Goal: Task Accomplishment & Management: Use online tool/utility

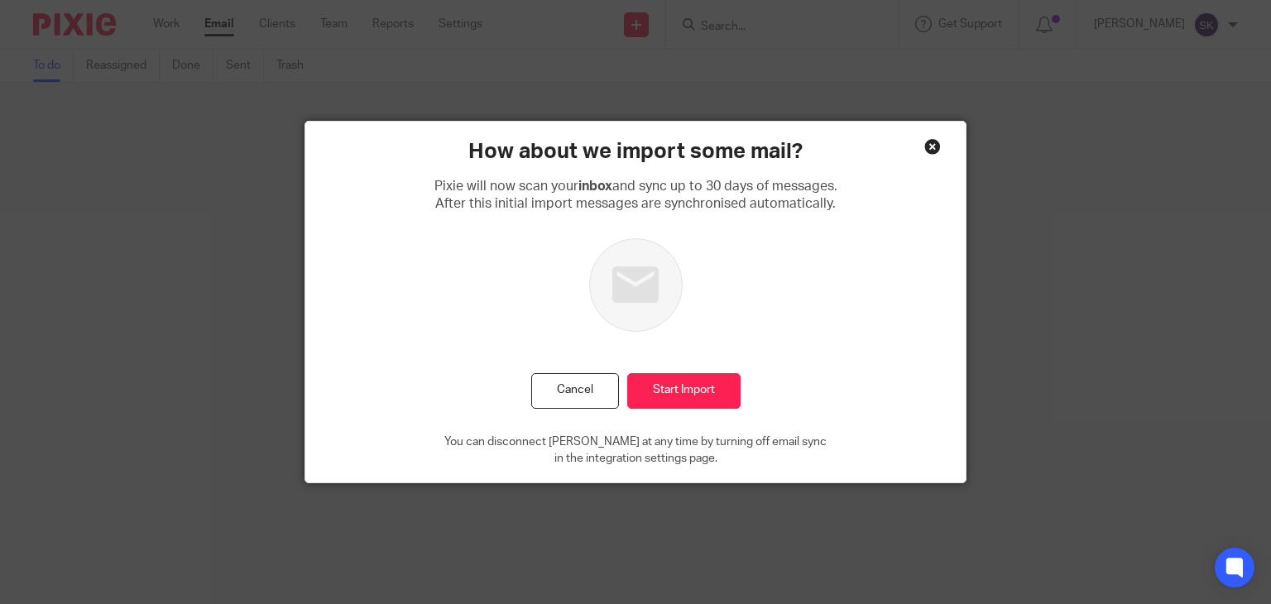
click at [925, 147] on div "Close this dialog window" at bounding box center [933, 146] width 17 height 17
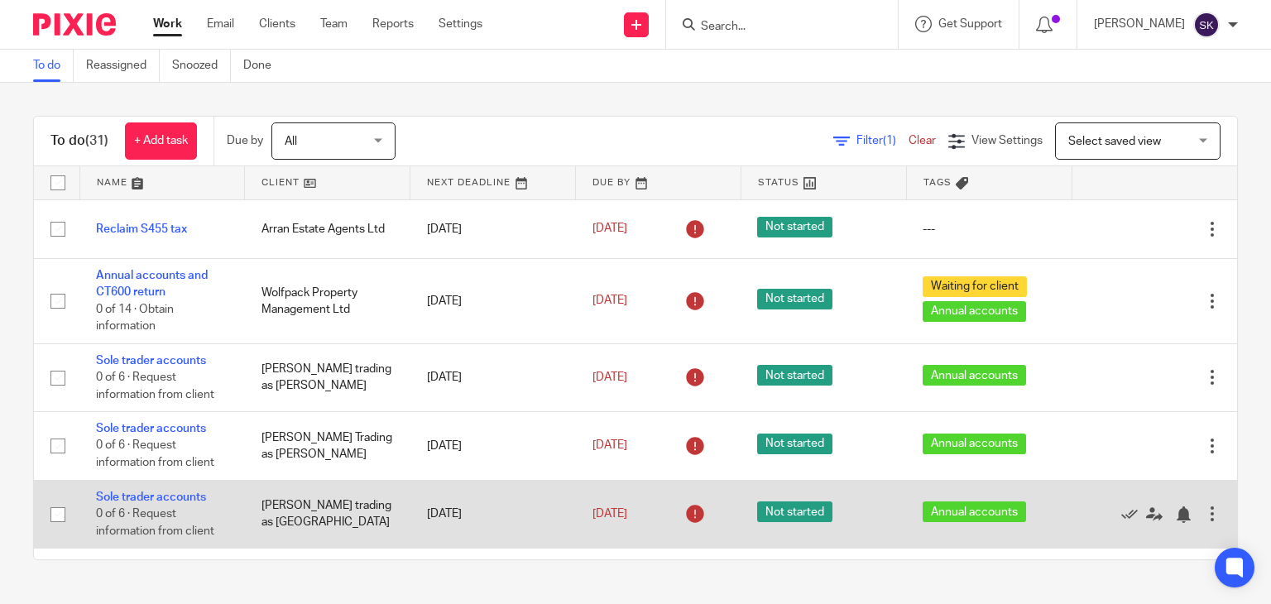
click at [781, 531] on td "Not started" at bounding box center [824, 514] width 166 height 68
